Goal: Task Accomplishment & Management: Manage account settings

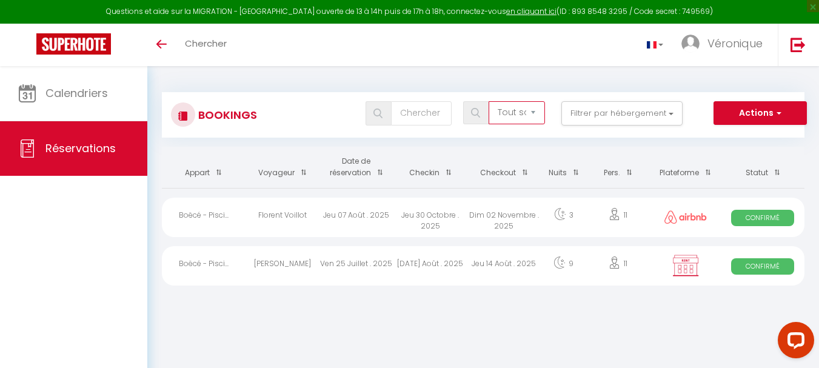
click at [535, 111] on select "Tous les statuts Annulé Confirmé Non Confirmé Tout sauf annulé No Show Request" at bounding box center [517, 112] width 56 height 23
select select "all"
click at [489, 101] on select "Tous les statuts Annulé Confirmé Non Confirmé Tout sauf annulé No Show Request" at bounding box center [517, 112] width 56 height 23
checkbox input "false"
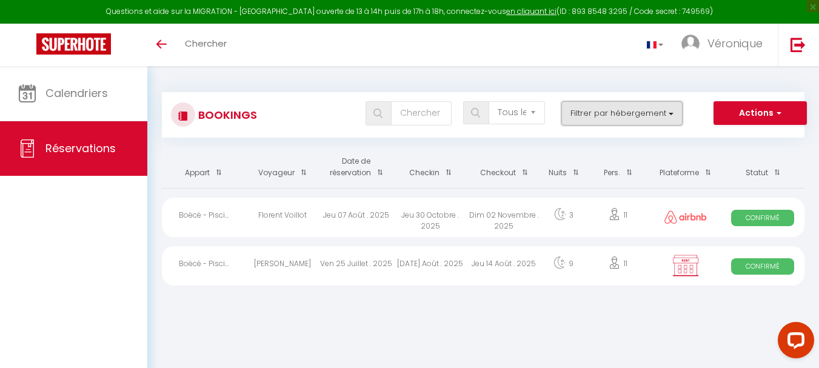
click at [668, 118] on button "Filtrer par hébergement" at bounding box center [621, 113] width 121 height 24
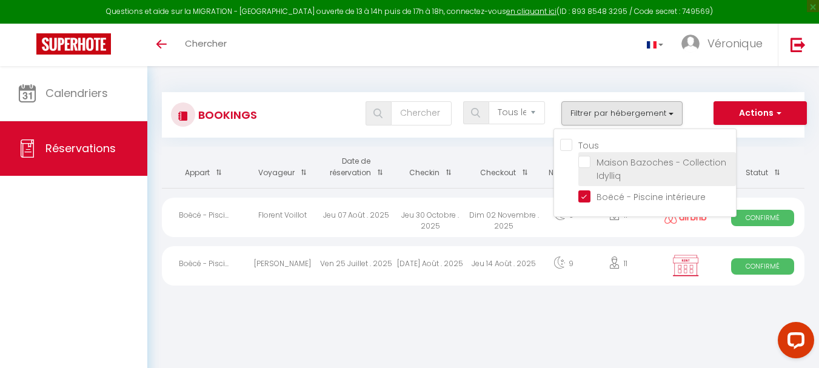
click at [619, 164] on input "Maison Bazoches - Collection Idylliq" at bounding box center [657, 162] width 158 height 12
checkbox input "true"
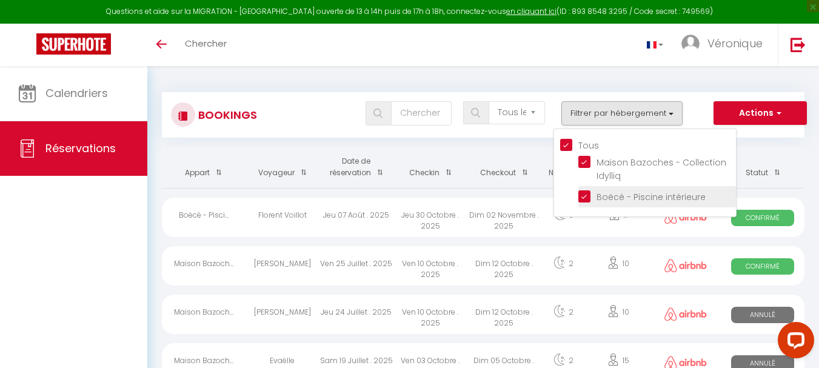
click at [586, 196] on input "Boëcé - Piscine intérieure" at bounding box center [657, 196] width 158 height 12
checkbox input "false"
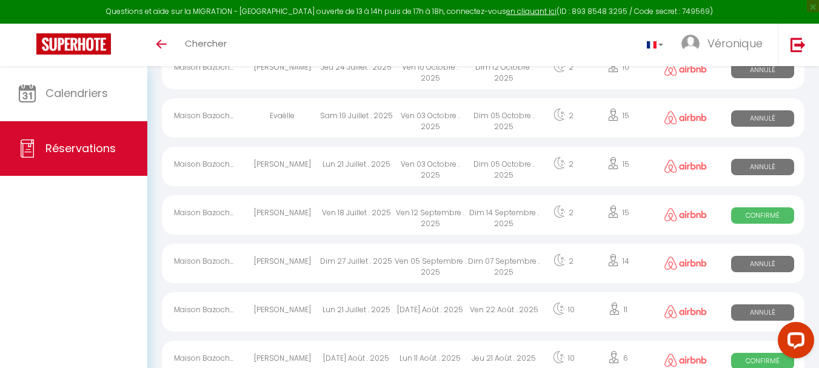
scroll to position [182, 0]
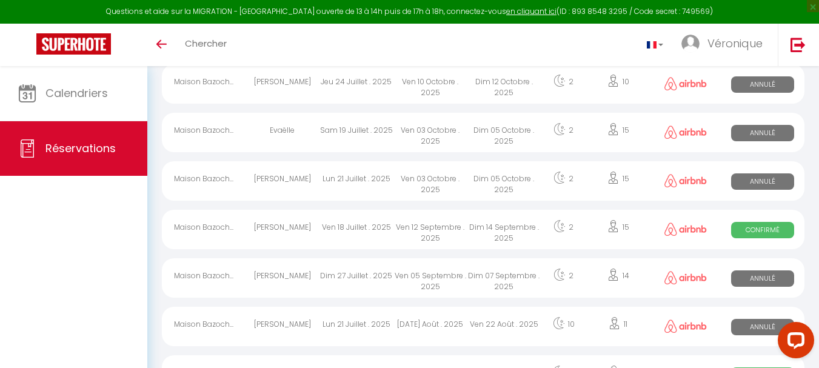
click at [749, 278] on span "Annulé" at bounding box center [762, 278] width 62 height 16
select select "KO"
select select "0"
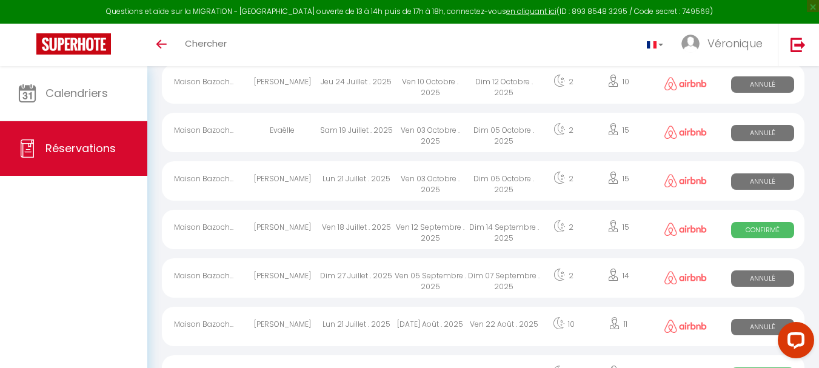
select select "1"
select select
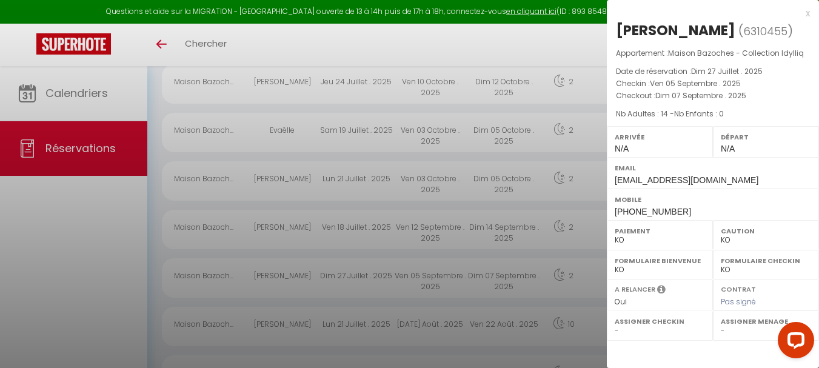
select select "23226"
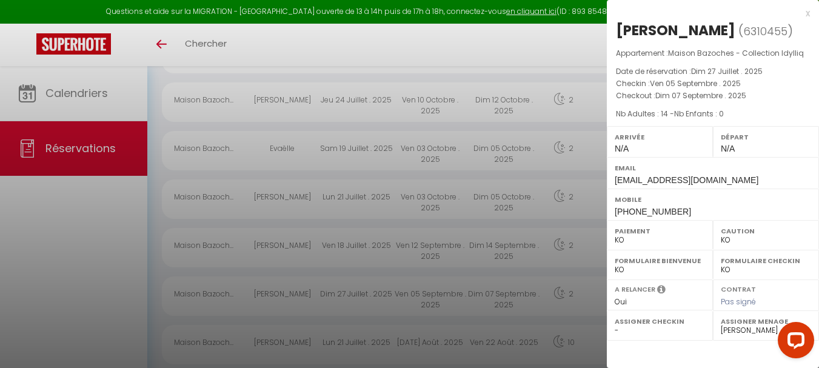
scroll to position [0, 0]
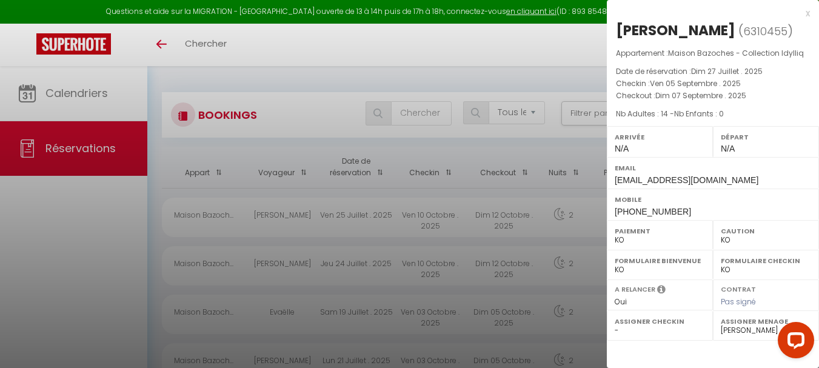
click at [808, 11] on div "x" at bounding box center [708, 13] width 203 height 15
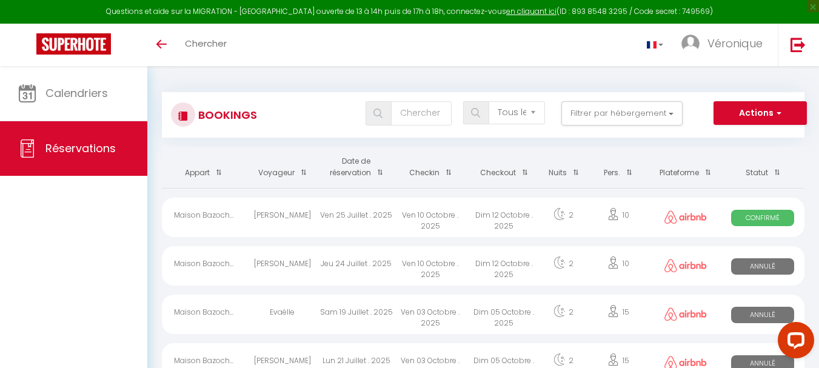
click at [771, 269] on span "Annulé" at bounding box center [762, 266] width 62 height 16
select select
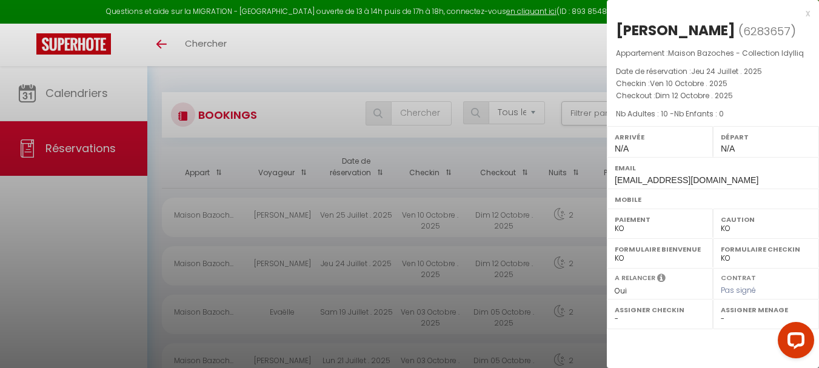
click at [523, 47] on div at bounding box center [409, 184] width 819 height 368
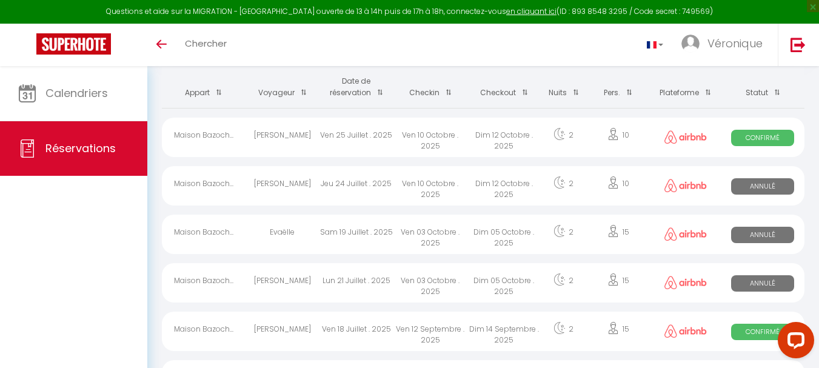
scroll to position [121, 0]
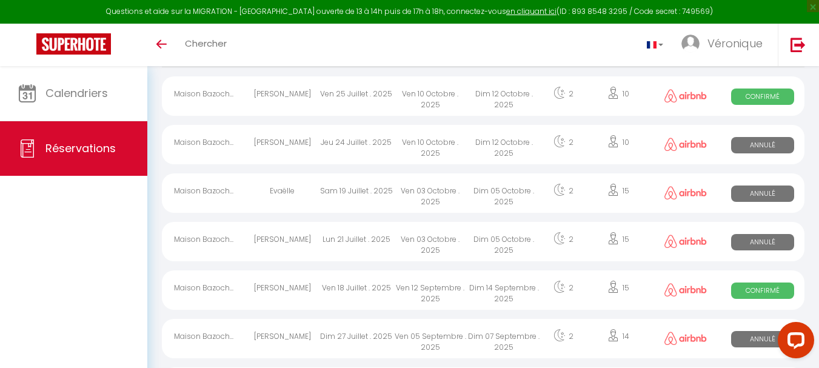
click at [759, 96] on span "Confirmé" at bounding box center [762, 96] width 62 height 16
select select "OK"
select select "23226"
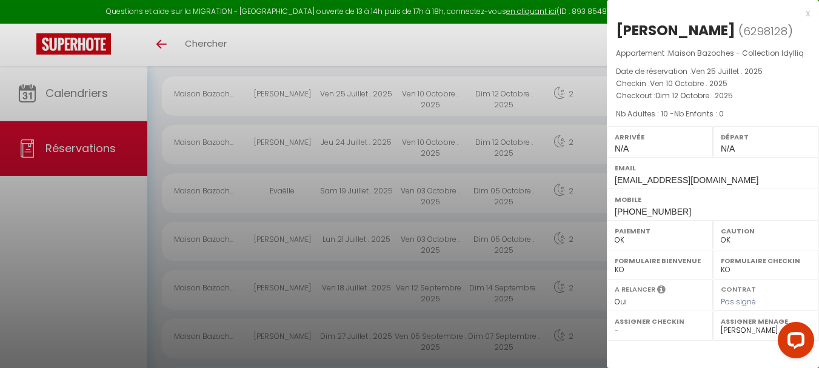
click at [806, 14] on div "x" at bounding box center [708, 13] width 203 height 15
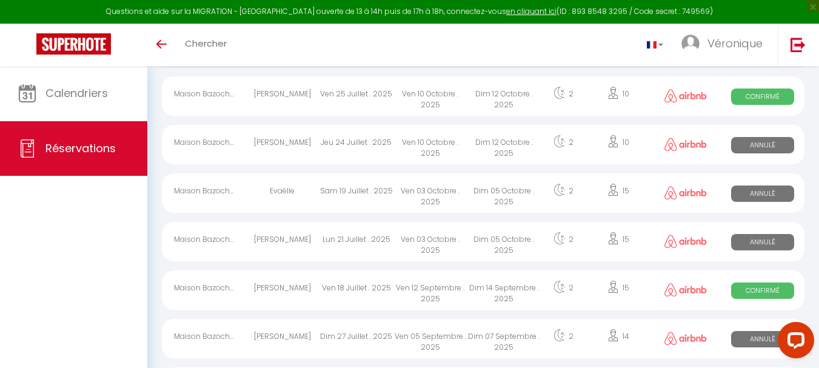
click at [763, 289] on span "Confirmé" at bounding box center [762, 290] width 62 height 16
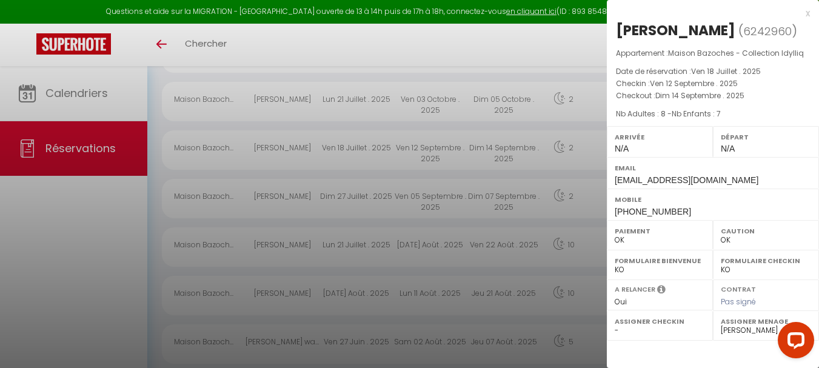
scroll to position [303, 0]
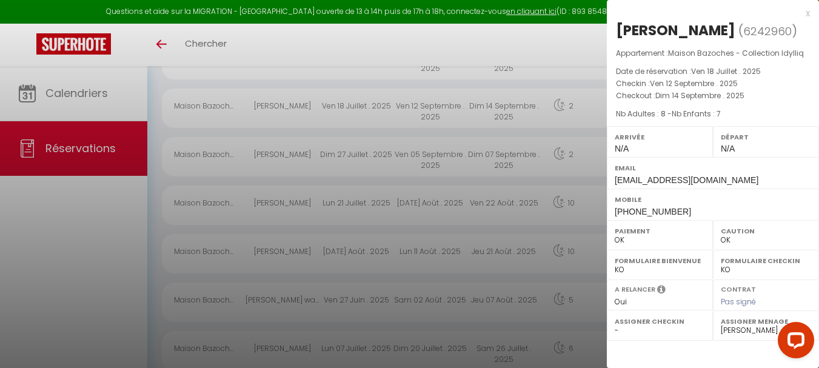
click at [807, 14] on div "x" at bounding box center [708, 13] width 203 height 15
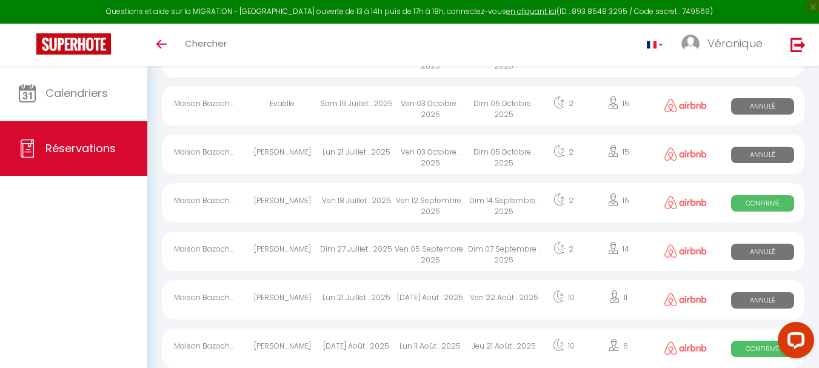
scroll to position [242, 0]
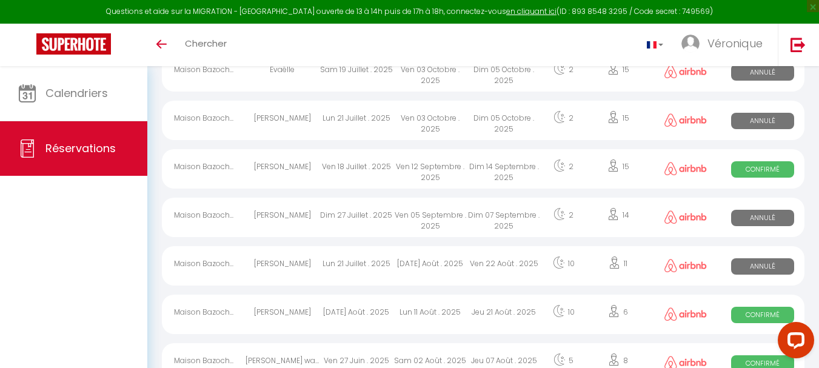
click at [751, 313] on span "Confirmé" at bounding box center [762, 315] width 62 height 16
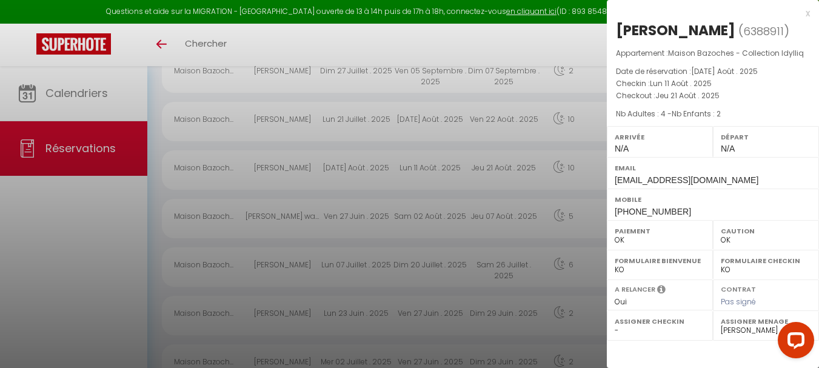
scroll to position [424, 0]
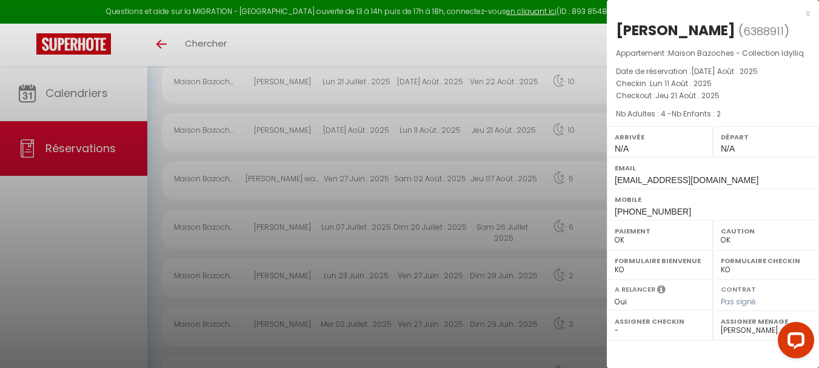
click at [805, 14] on div "x" at bounding box center [708, 13] width 203 height 15
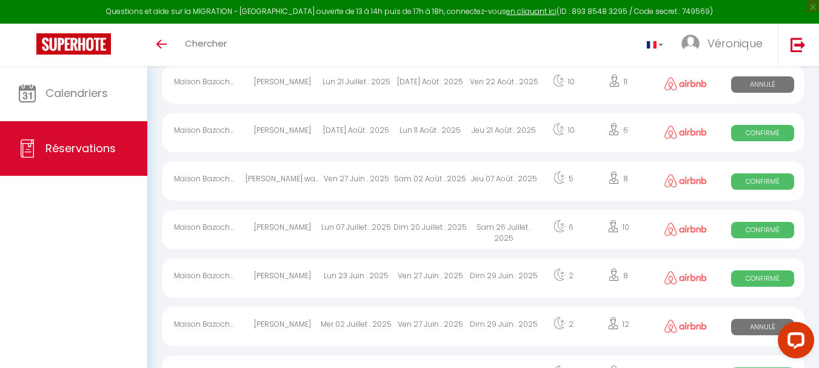
click at [762, 177] on span "Confirmé" at bounding box center [762, 181] width 62 height 16
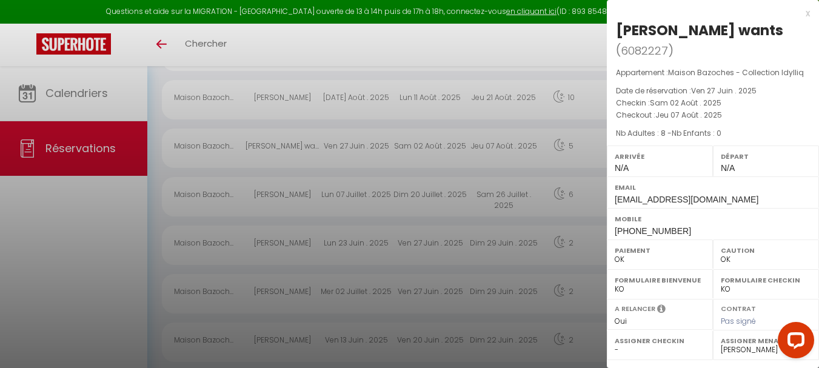
scroll to position [474, 0]
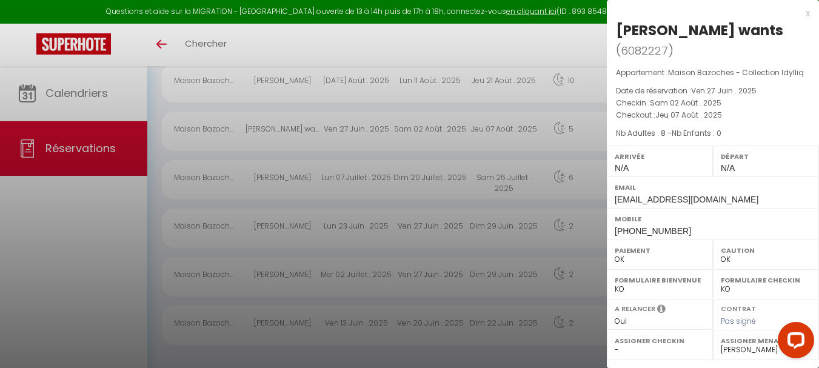
click at [809, 13] on div "x" at bounding box center [708, 13] width 203 height 15
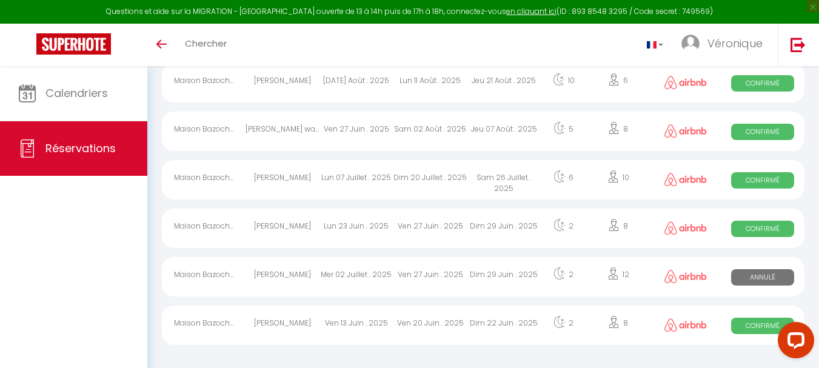
click at [765, 182] on span "Confirmé" at bounding box center [762, 180] width 62 height 16
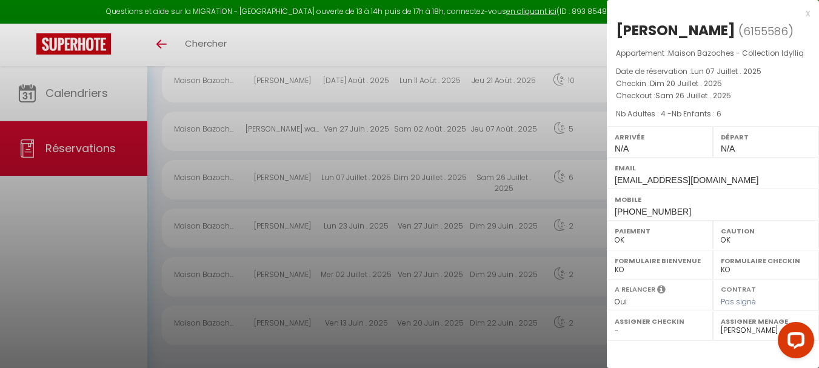
click at [807, 10] on div "x" at bounding box center [708, 13] width 203 height 15
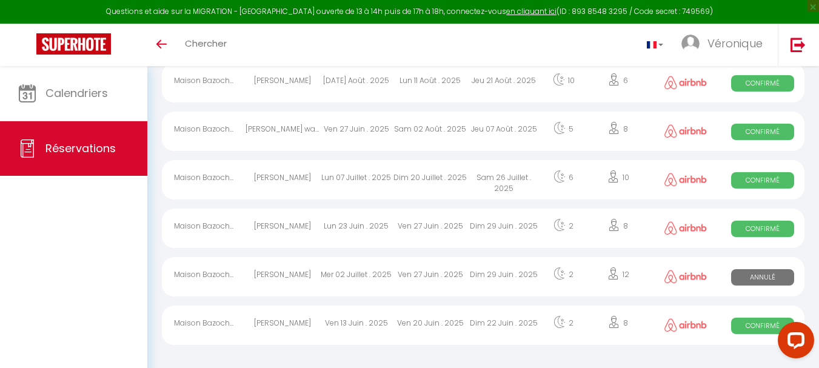
drag, startPoint x: 753, startPoint y: 231, endPoint x: 766, endPoint y: 235, distance: 14.0
click at [753, 232] on span "Confirmé" at bounding box center [762, 229] width 62 height 16
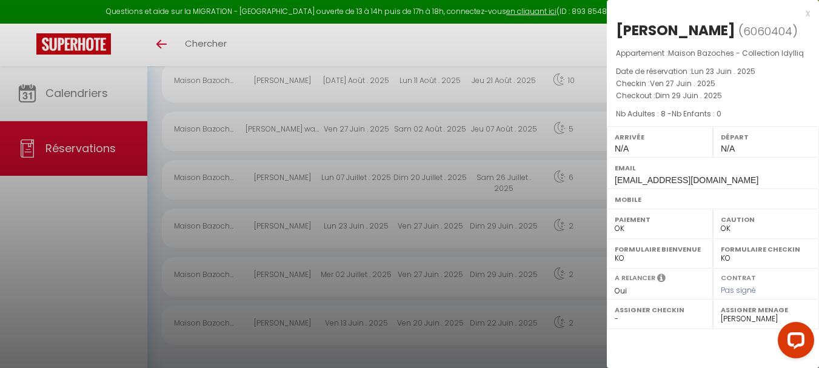
click at [809, 15] on div "x" at bounding box center [708, 13] width 203 height 15
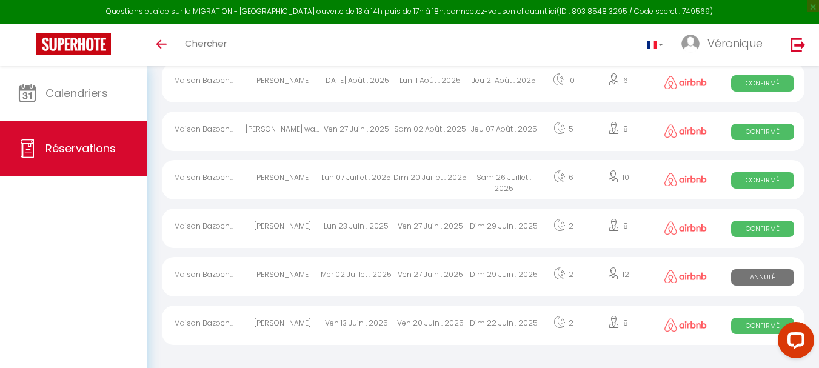
click at [752, 327] on span "Confirmé" at bounding box center [762, 326] width 62 height 16
select select
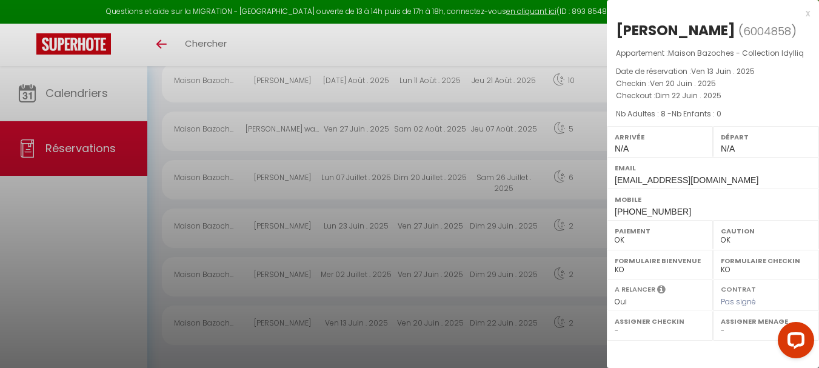
click at [809, 13] on div "x" at bounding box center [708, 13] width 203 height 15
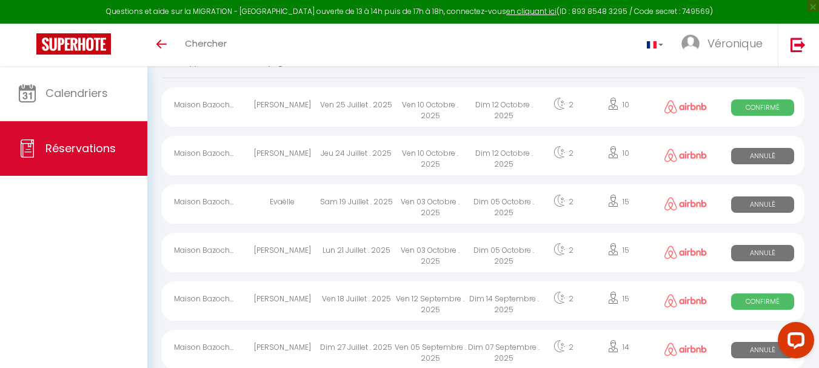
scroll to position [0, 0]
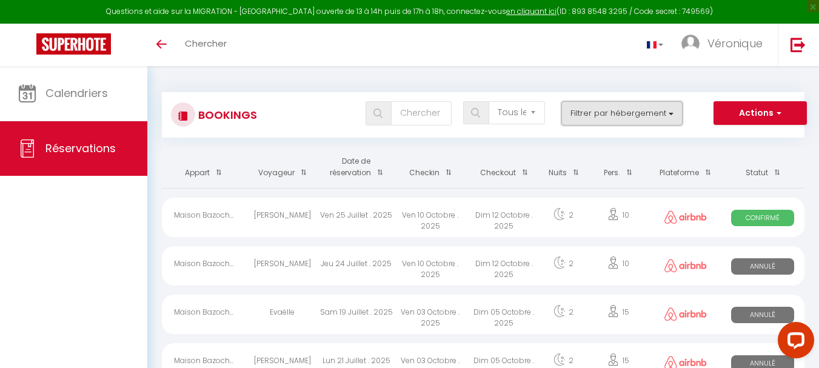
click at [632, 116] on button "Filtrer par hébergement" at bounding box center [621, 113] width 121 height 24
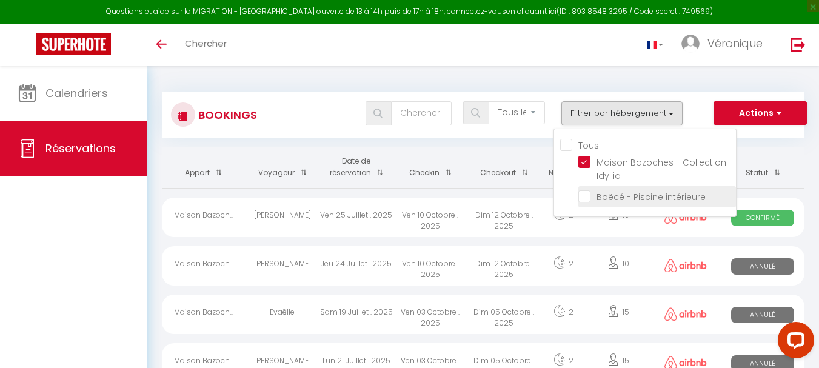
click at [584, 199] on input "Boëcé - Piscine intérieure" at bounding box center [657, 196] width 158 height 12
checkbox input "true"
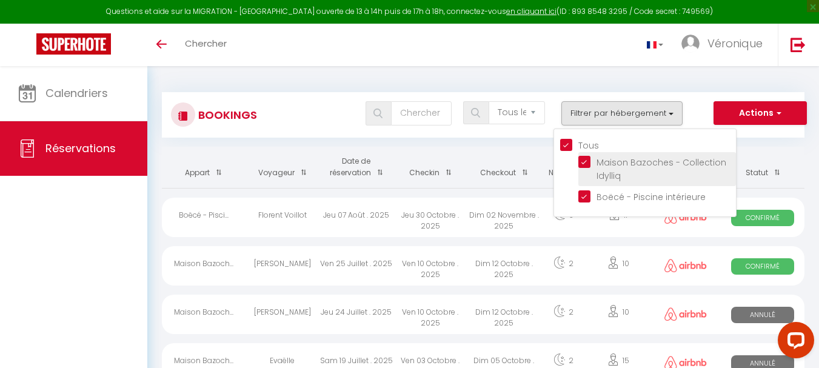
click at [584, 160] on input "Maison Bazoches - Collection Idylliq" at bounding box center [657, 162] width 158 height 12
checkbox input "false"
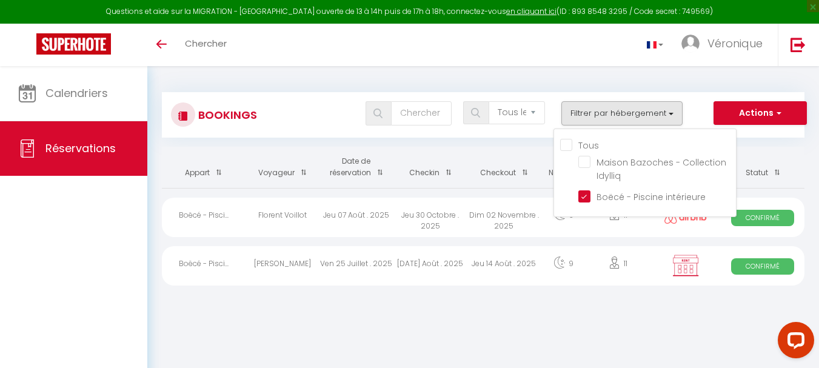
click at [436, 315] on body "Questions et aide sur la MIGRATION - Salle Zoom ouverte de 13 à 14h puis de 17h…" at bounding box center [409, 250] width 819 height 368
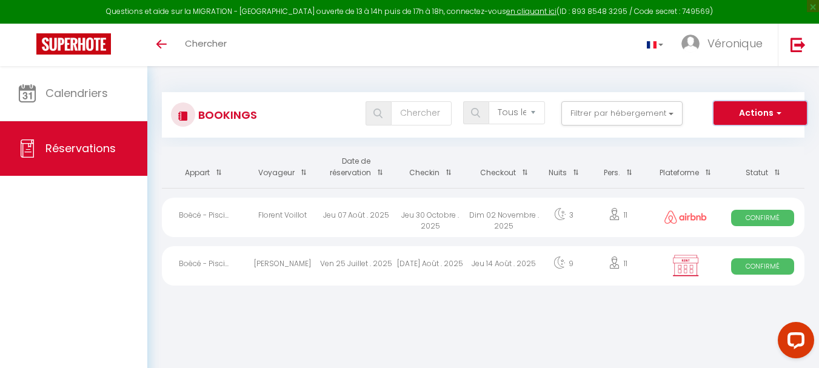
click at [759, 112] on button "Actions" at bounding box center [759, 113] width 93 height 24
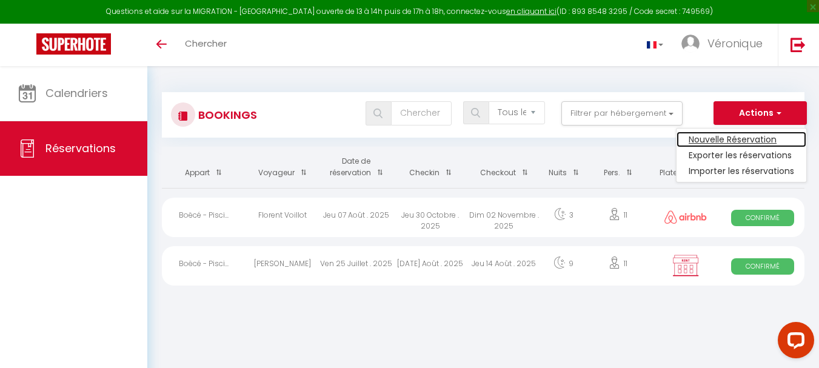
click at [759, 138] on link "Nouvelle Réservation" at bounding box center [741, 140] width 130 height 16
select select
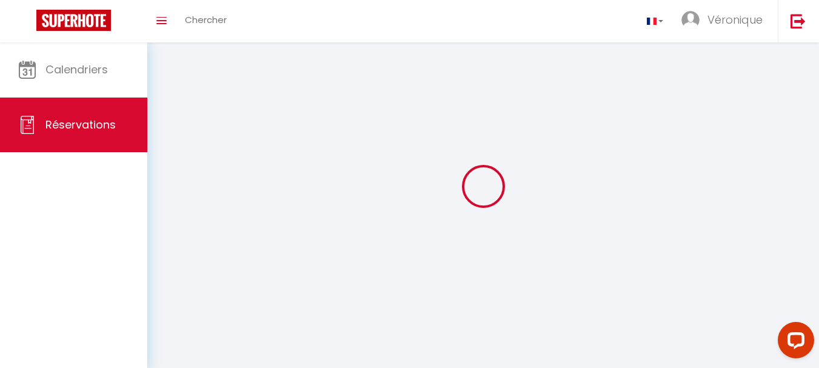
select select
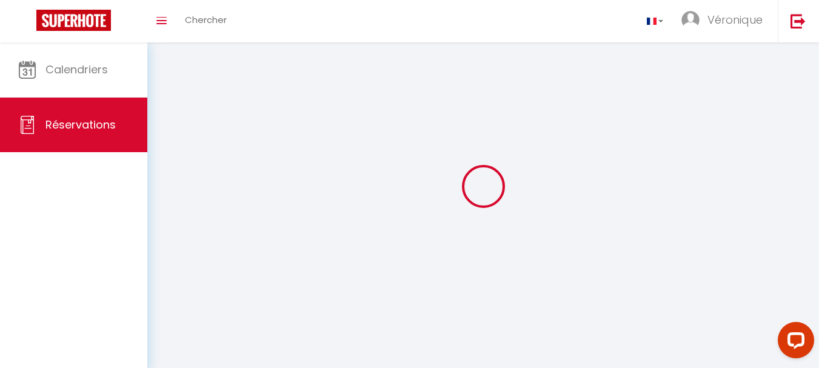
select select
checkbox input "false"
select select
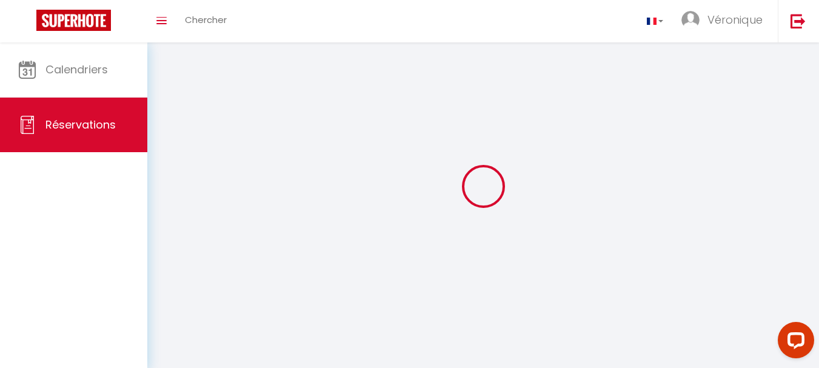
select select
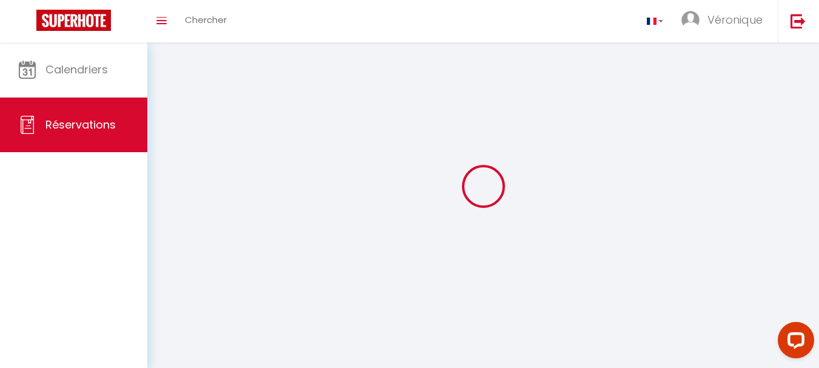
checkbox input "false"
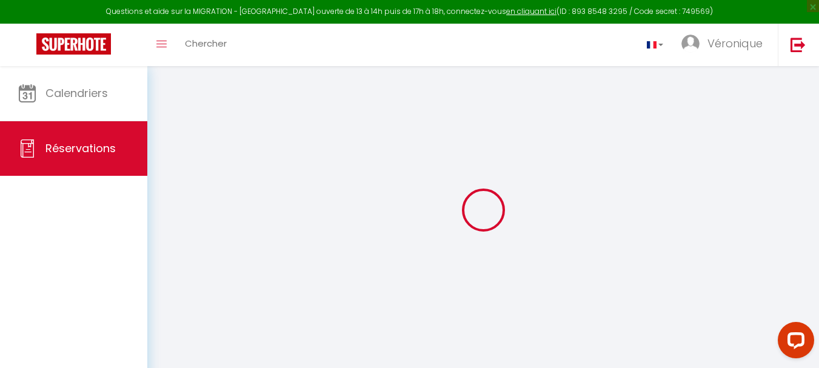
select select
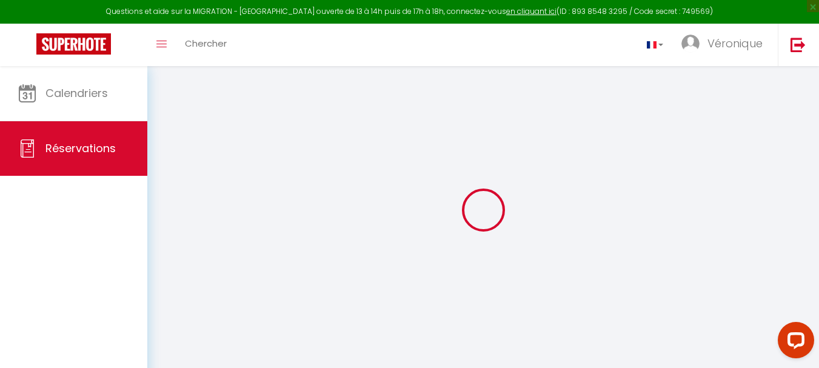
select select
checkbox input "false"
select select
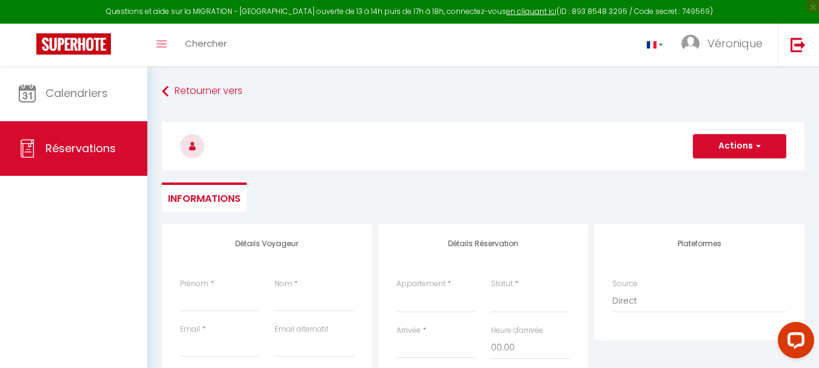
select select
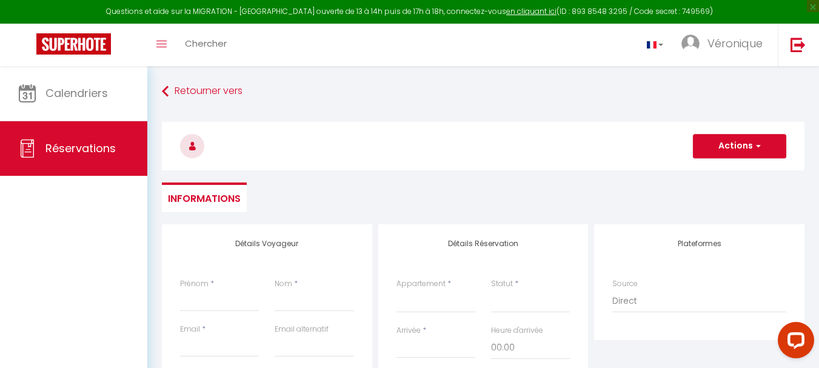
select select
checkbox input "false"
click at [727, 151] on button "Actions" at bounding box center [739, 146] width 93 height 24
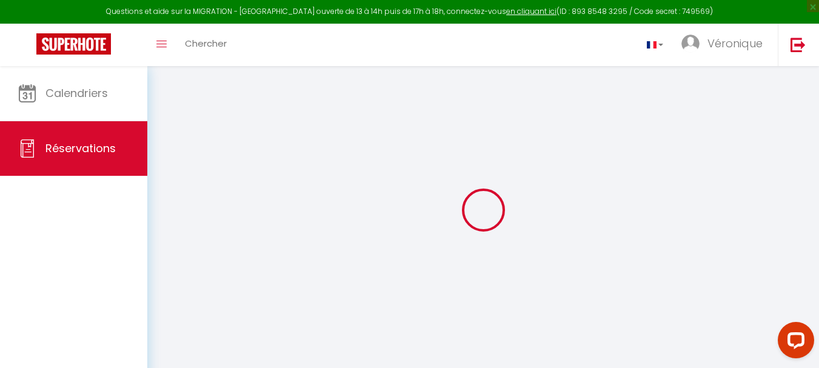
select select "all"
checkbox input "false"
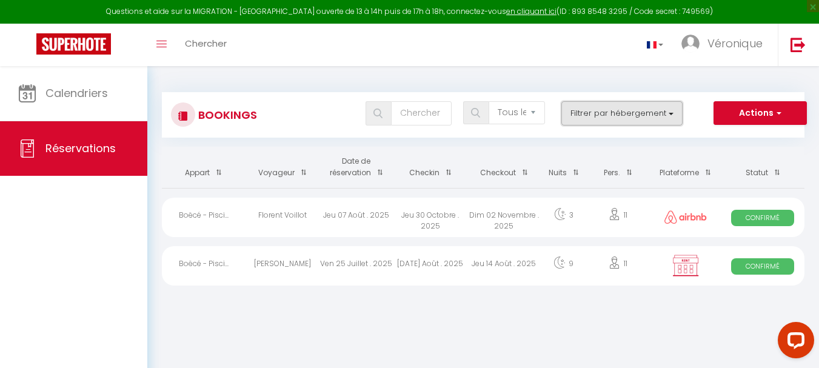
click at [636, 118] on button "Filtrer par hébergement" at bounding box center [621, 113] width 121 height 24
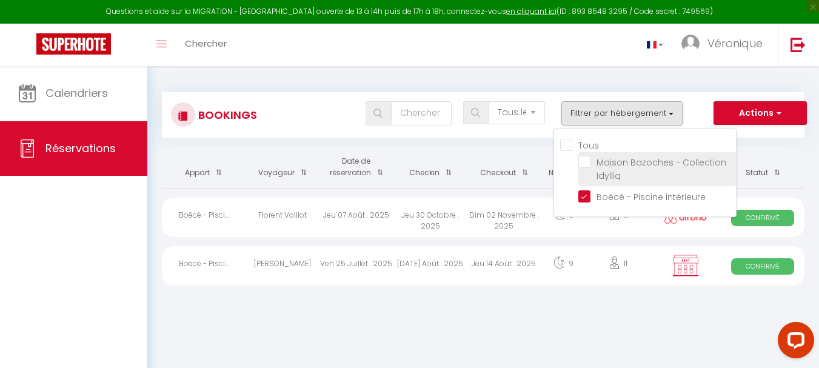
click at [632, 161] on input "Maison Bazoches - Collection Idylliq" at bounding box center [657, 162] width 158 height 12
checkbox input "true"
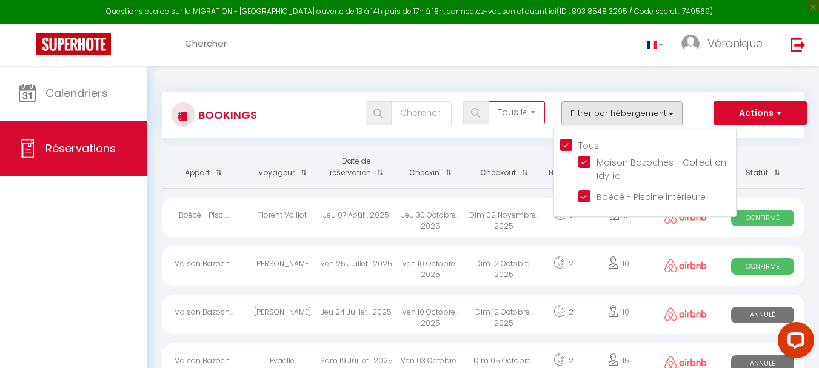
click at [511, 112] on select "Tous les statuts Annulé Confirmé Non Confirmé Tout sauf annulé No Show Request" at bounding box center [517, 112] width 56 height 23
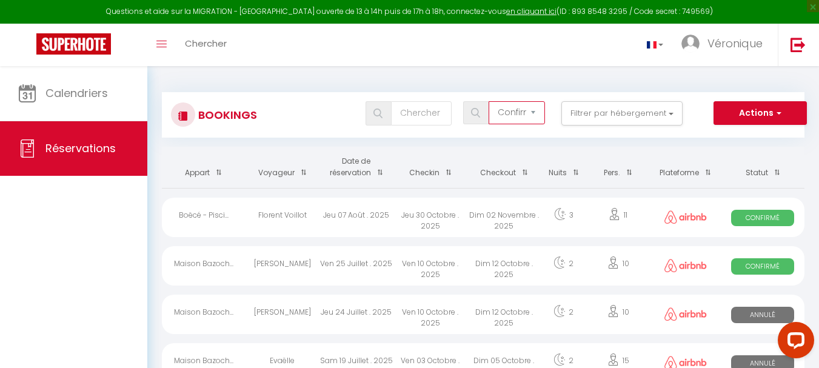
click at [489, 101] on select "Tous les statuts Annulé Confirmé Non Confirmé Tout sauf annulé No Show Request" at bounding box center [517, 112] width 56 height 23
drag, startPoint x: 533, startPoint y: 115, endPoint x: 532, endPoint y: 121, distance: 6.8
click at [533, 115] on select "Tous les statuts Annulé Confirmé Non Confirmé Tout sauf annulé No Show Request" at bounding box center [517, 112] width 56 height 23
select select "not_cancelled"
click at [489, 101] on select "Tous les statuts Annulé Confirmé Non Confirmé Tout sauf annulé No Show Request" at bounding box center [517, 112] width 56 height 23
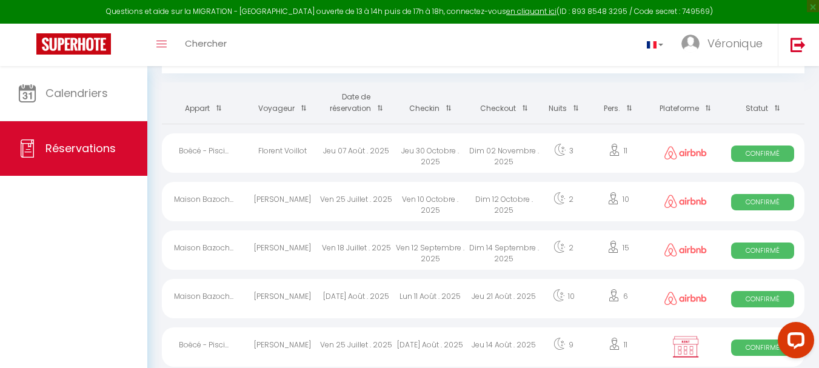
scroll to position [38, 0]
